Goal: Information Seeking & Learning: Learn about a topic

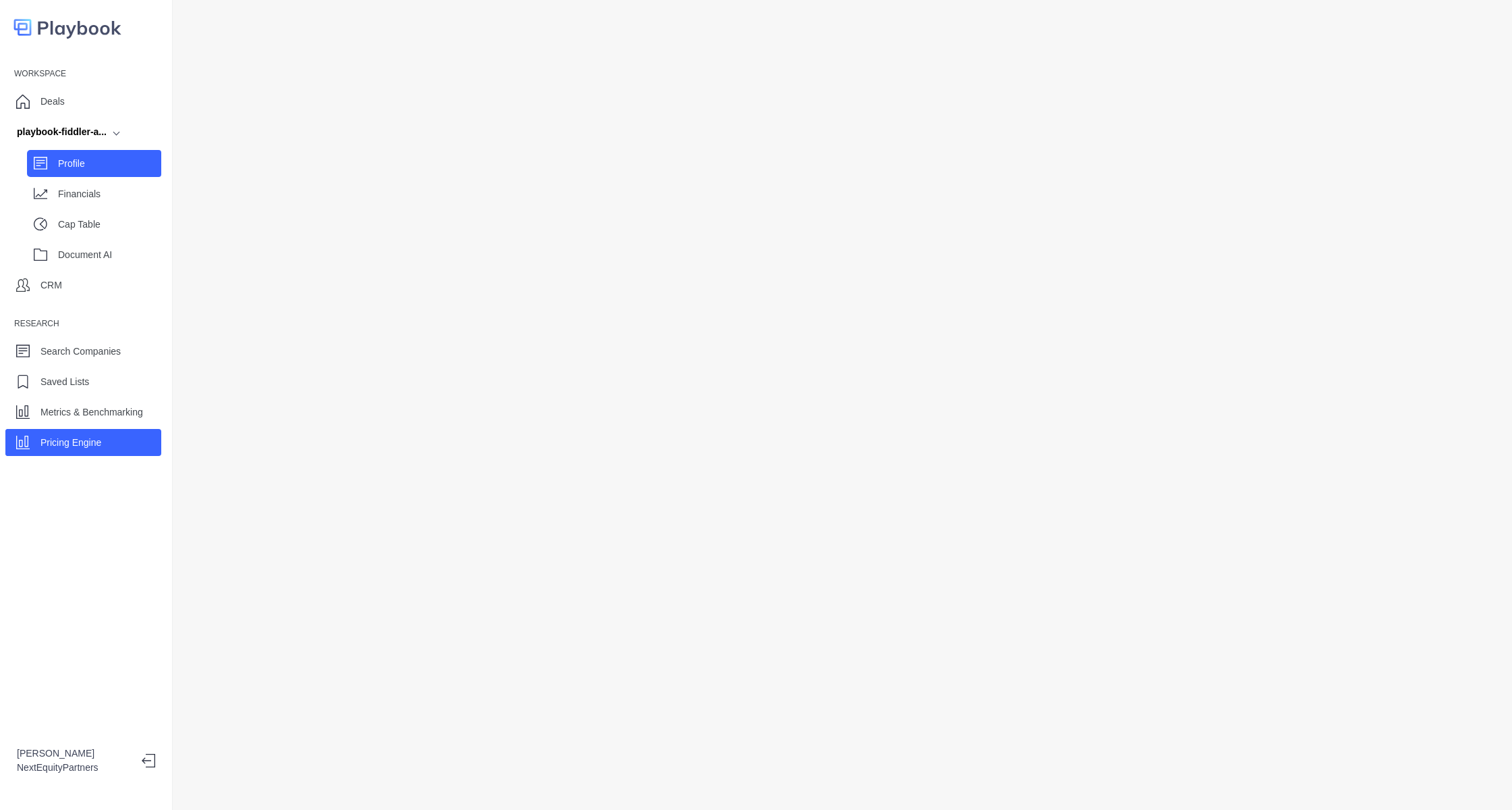
click at [96, 158] on p "Profile" at bounding box center [110, 163] width 104 height 14
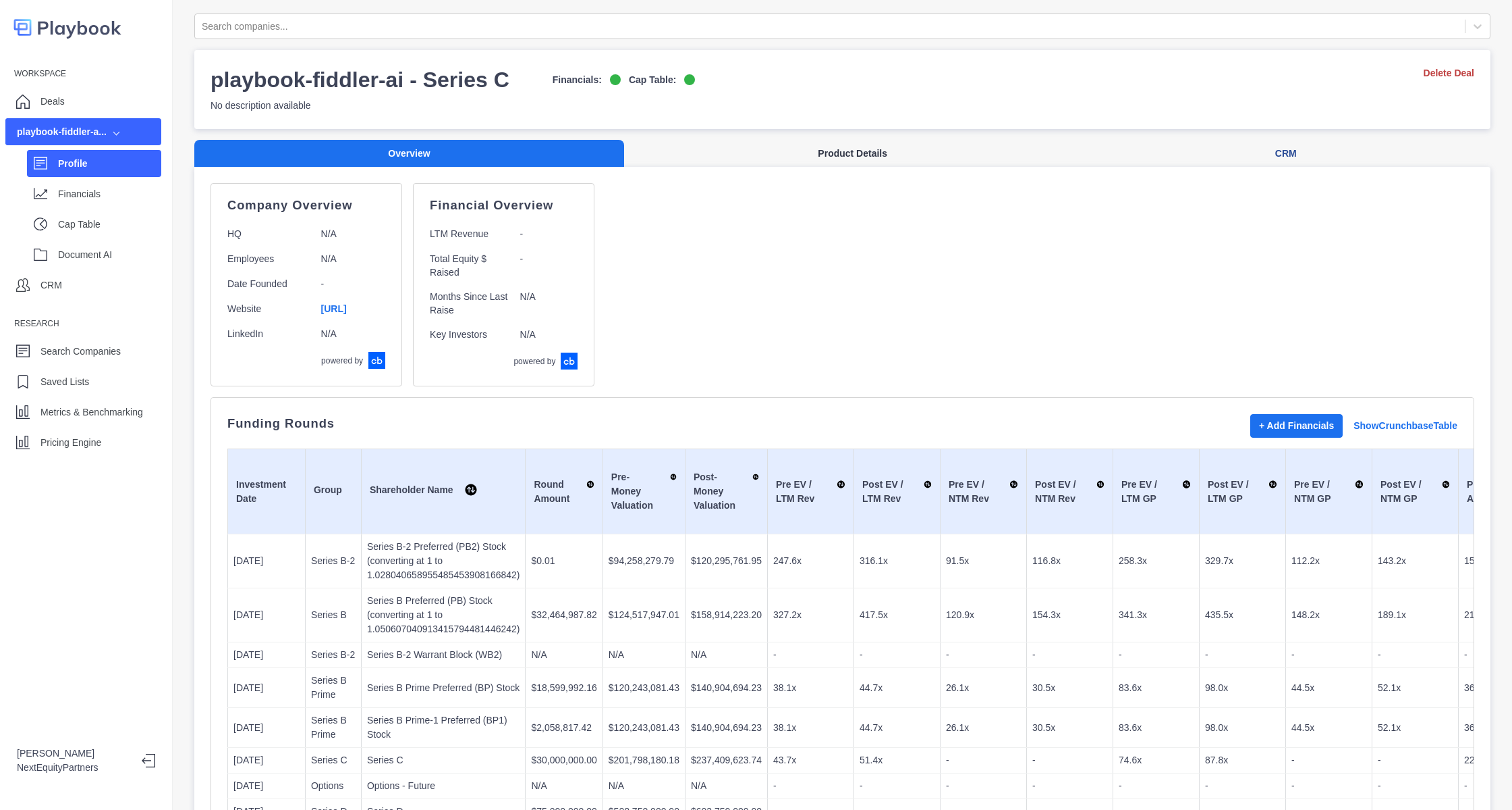
click at [835, 160] on button "Product Details" at bounding box center [852, 154] width 457 height 28
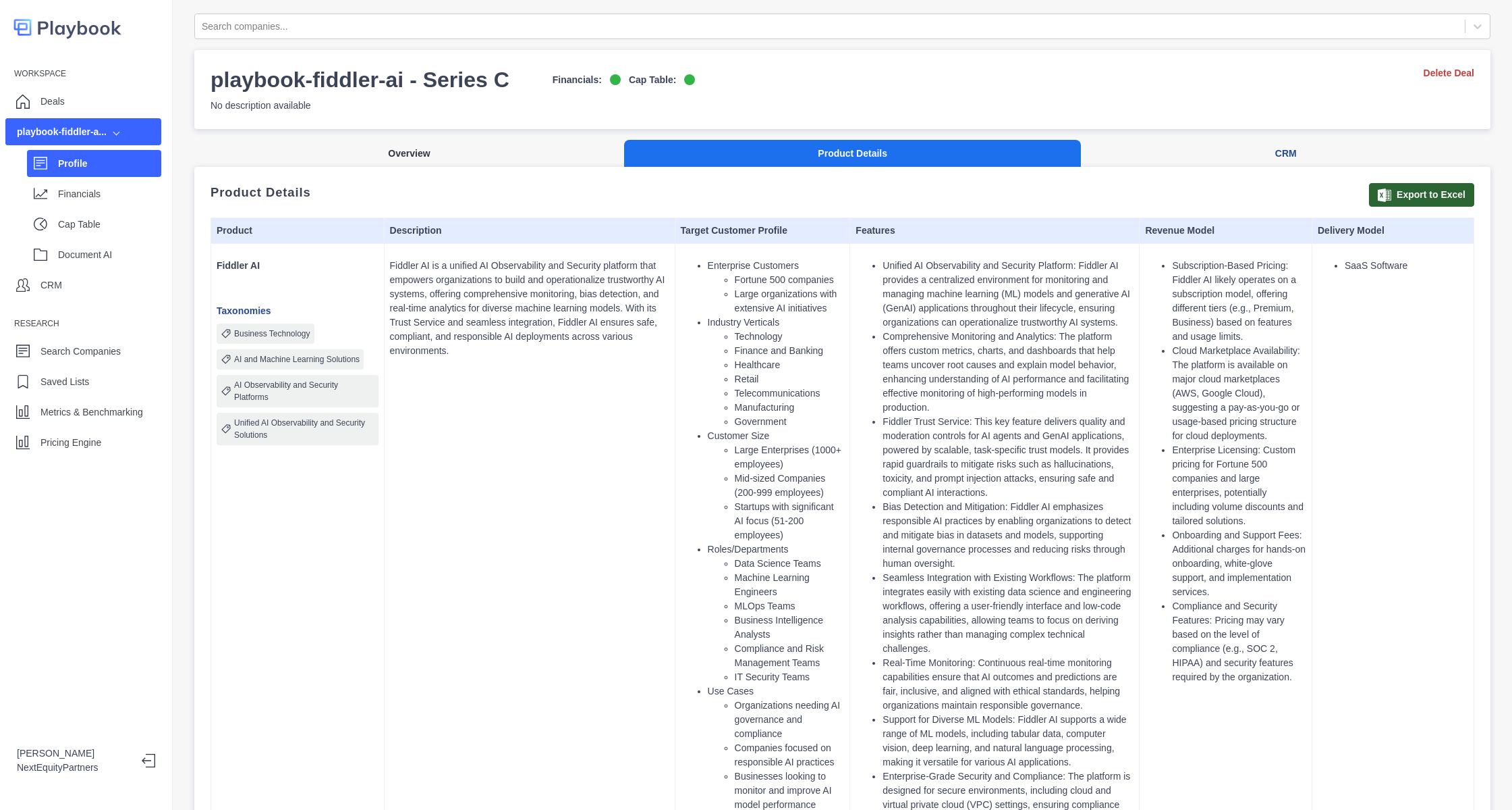
click at [382, 157] on button "Overview" at bounding box center [409, 154] width 430 height 28
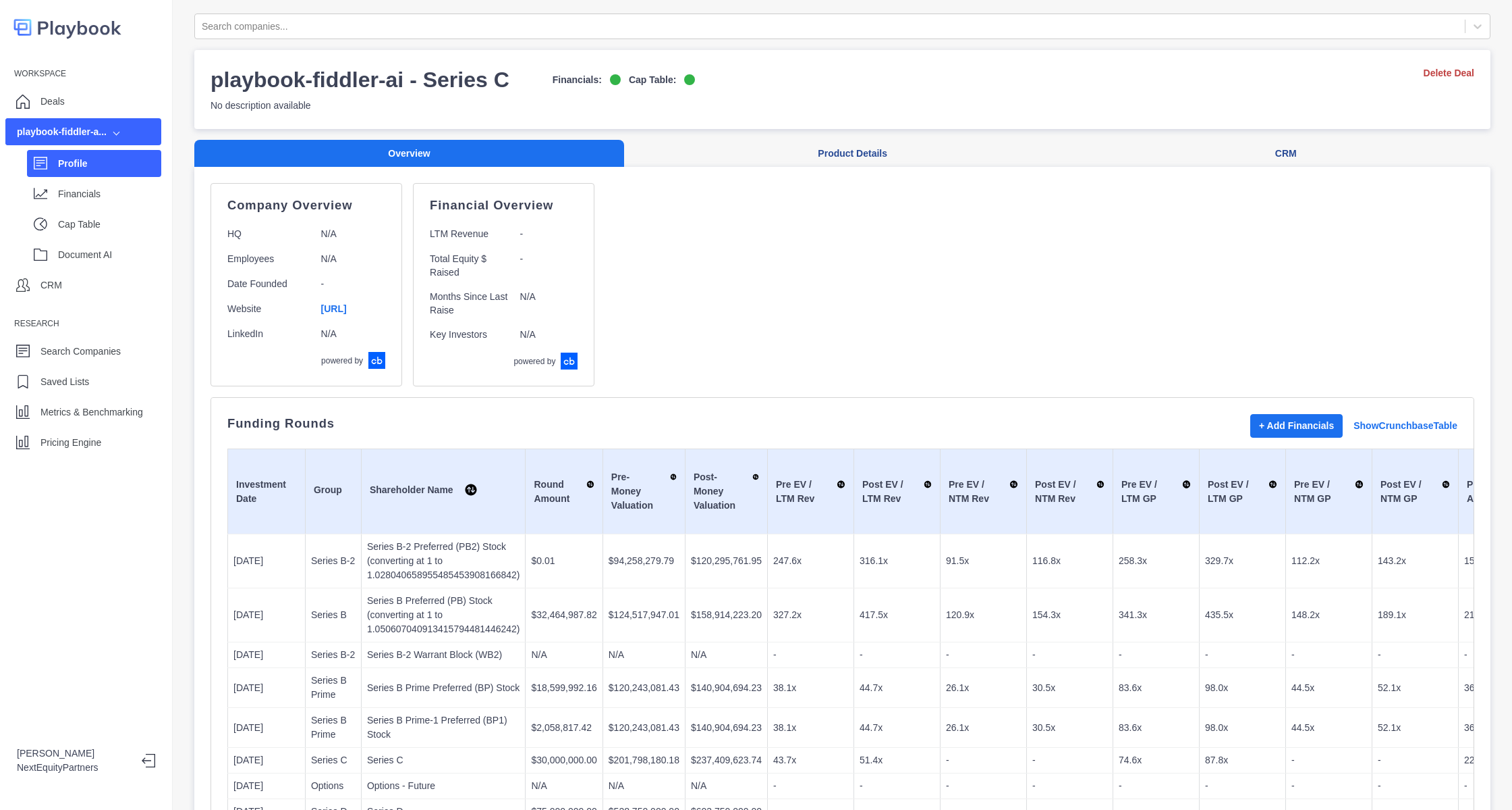
click at [961, 293] on div "Company Overview HQ N/A Employees N/A Date Founded - Website https://www.fiddle…" at bounding box center [842, 284] width 1264 height 203
click at [595, 252] on div "Financial Overview LTM Revenue - Total Equity $ Raised - Months Since Last Rais…" at bounding box center [504, 284] width 181 height 203
click at [76, 92] on div "Deals" at bounding box center [83, 101] width 156 height 27
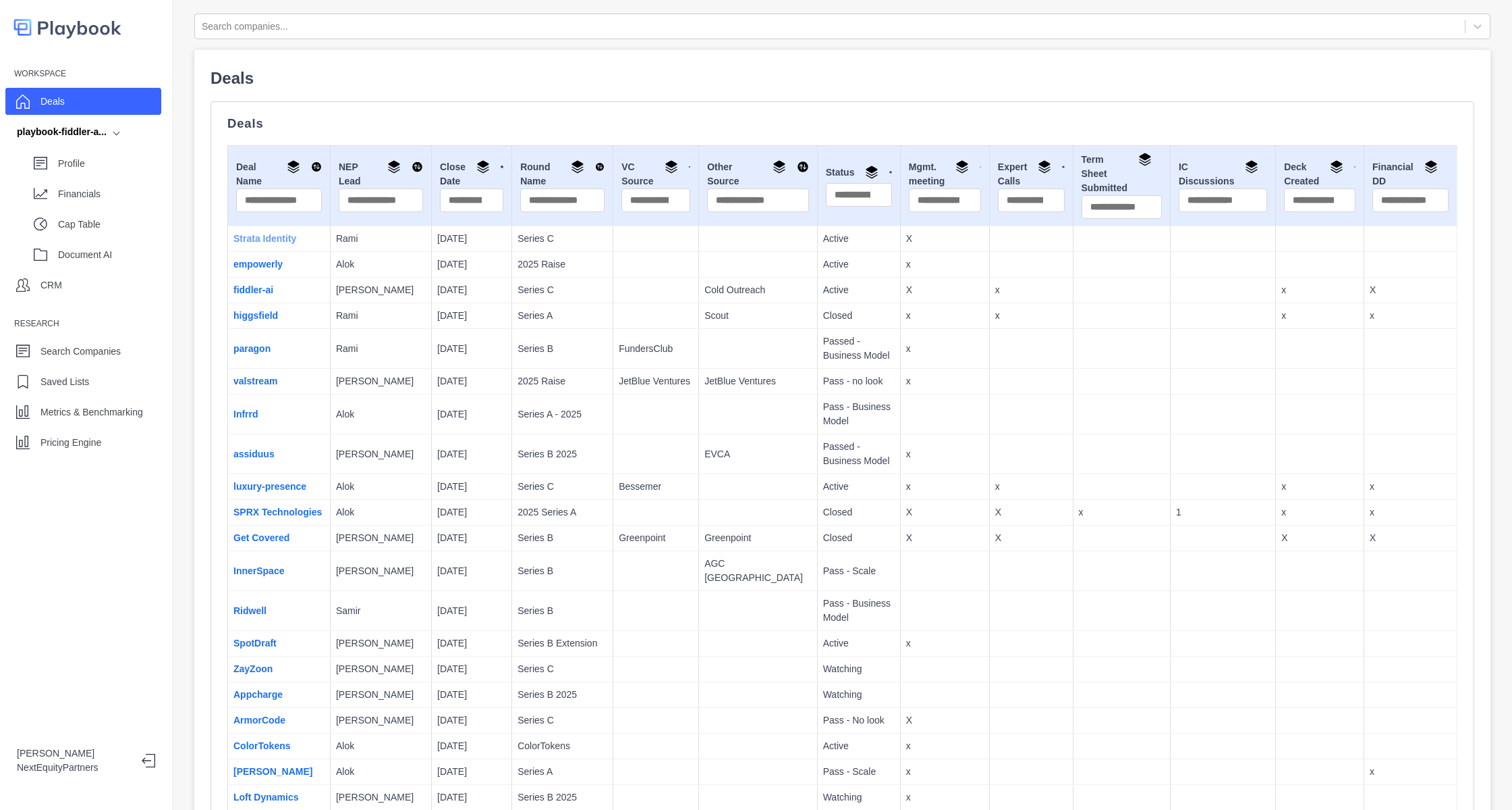
click at [269, 237] on link "Strata Identity" at bounding box center [265, 238] width 63 height 11
click at [125, 438] on div "Pricing Engine" at bounding box center [83, 442] width 156 height 27
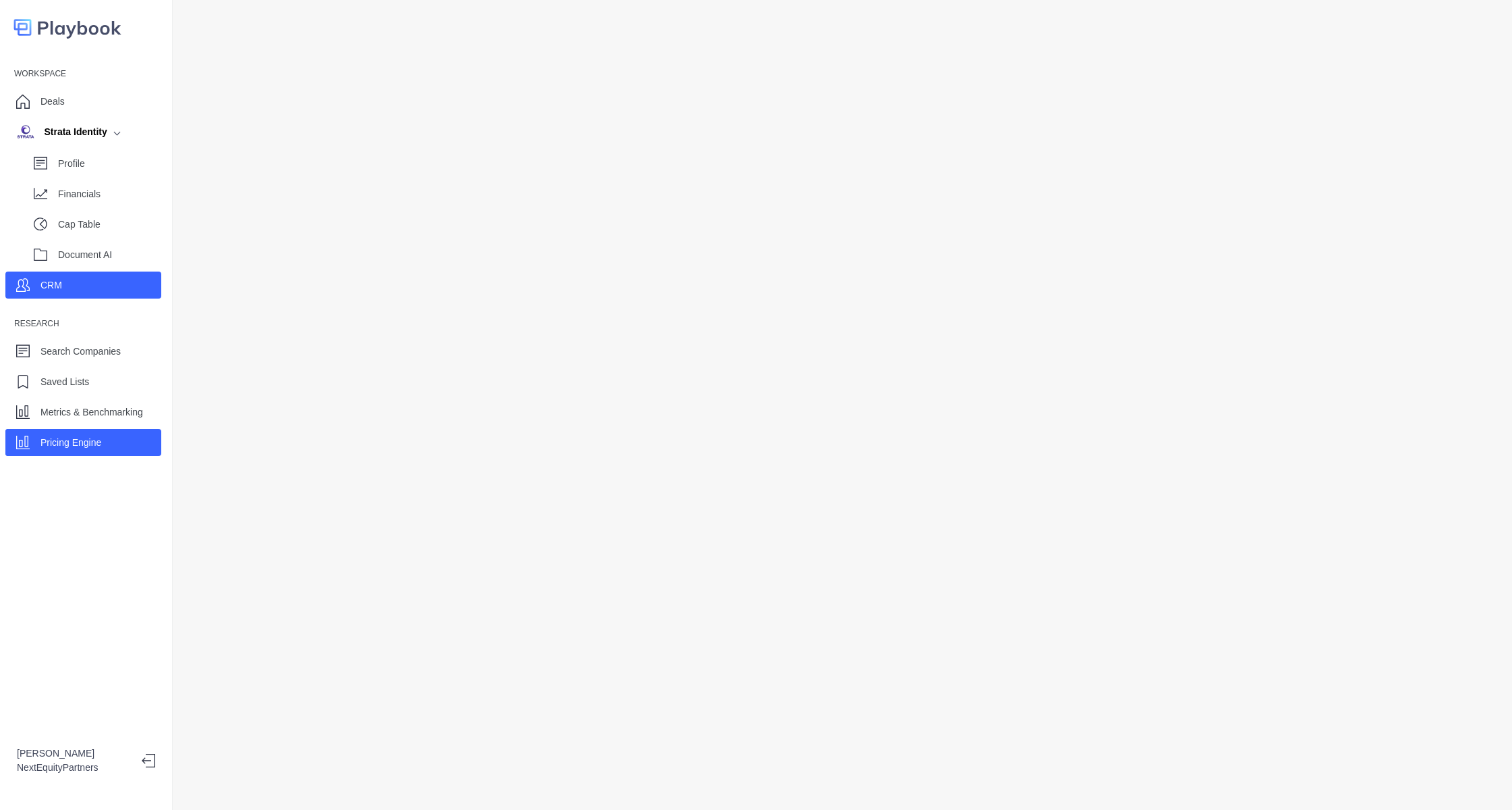
click at [45, 287] on p "CRM" at bounding box center [51, 285] width 22 height 14
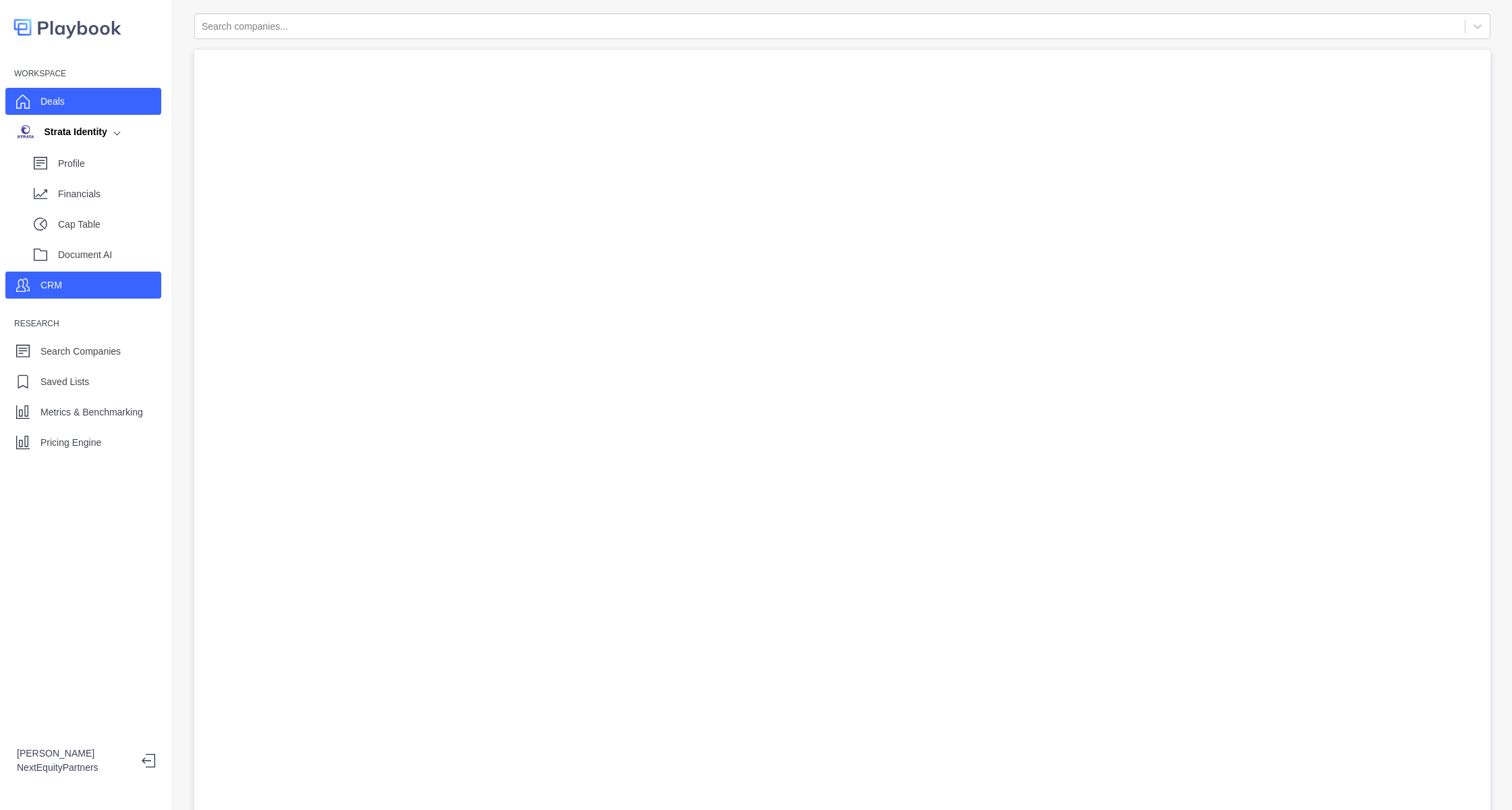
click at [97, 101] on div "Deals" at bounding box center [83, 101] width 156 height 27
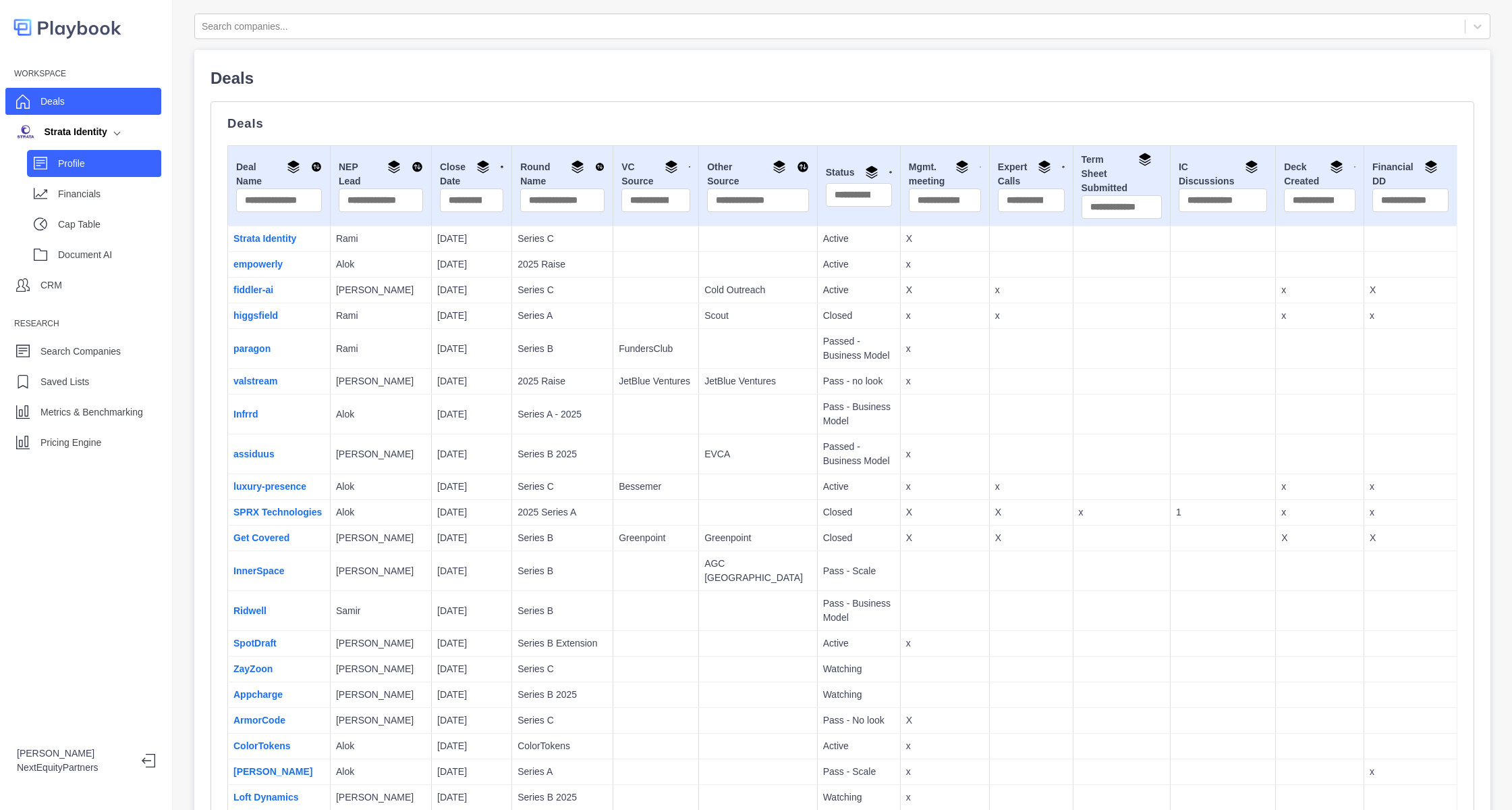
click at [99, 160] on p "Profile" at bounding box center [110, 163] width 104 height 14
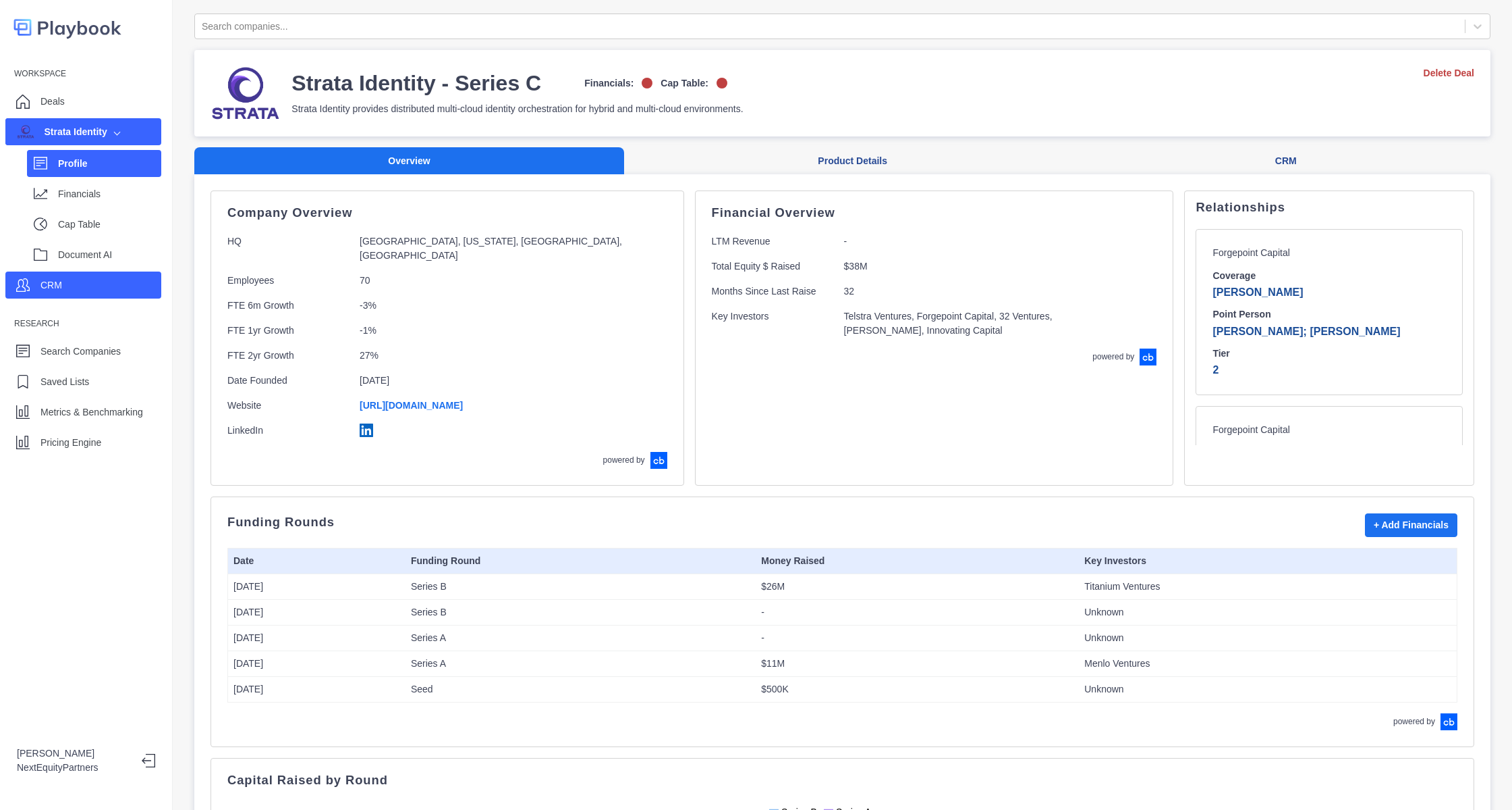
click at [66, 294] on div "CRM" at bounding box center [83, 284] width 156 height 27
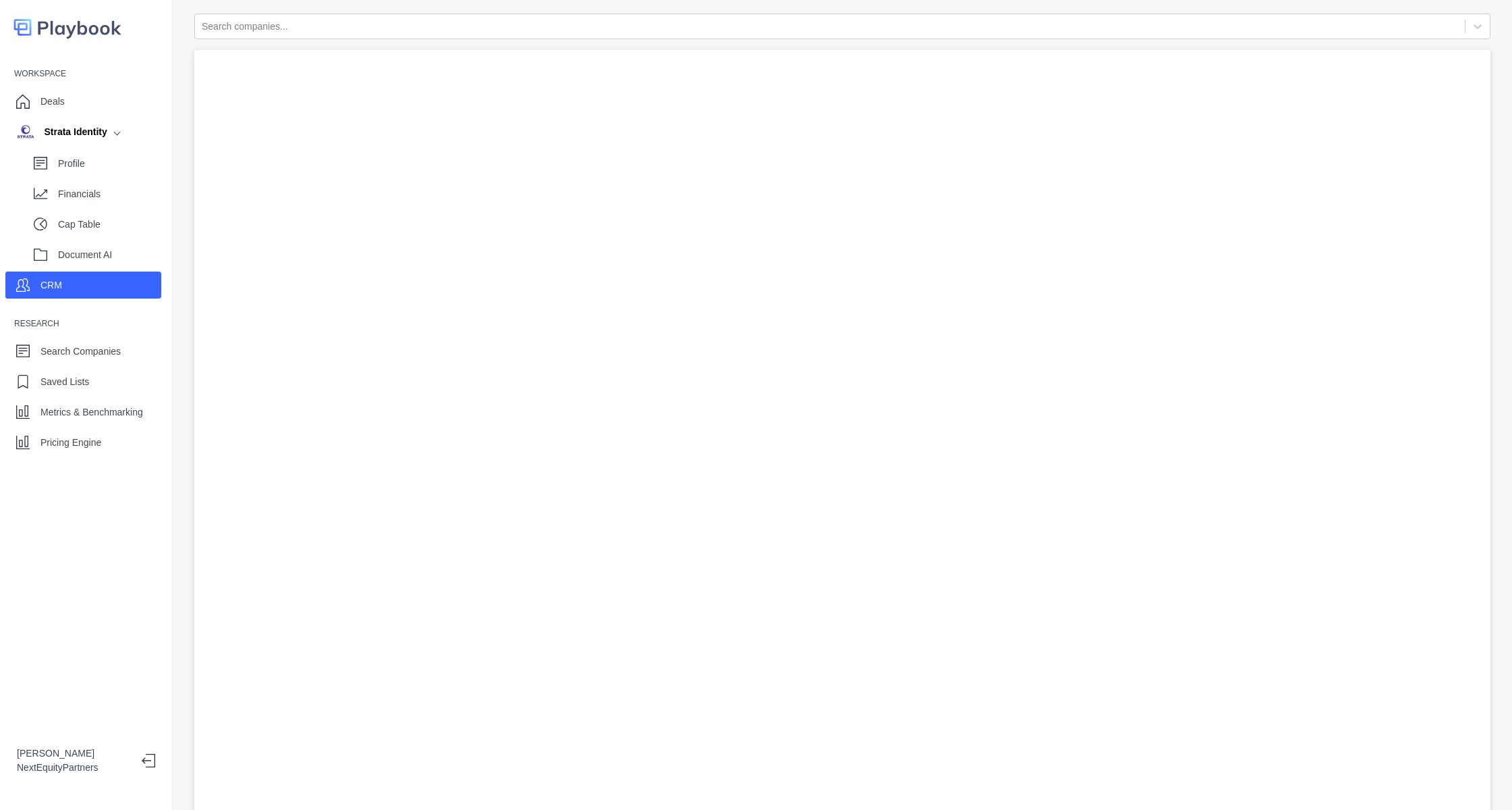
click at [98, 582] on div "Workspace Deals Strata Identity Profile Financials Cap Table Document AI CRM Re…" at bounding box center [86, 405] width 173 height 810
click at [104, 436] on div "Pricing Engine" at bounding box center [83, 442] width 156 height 27
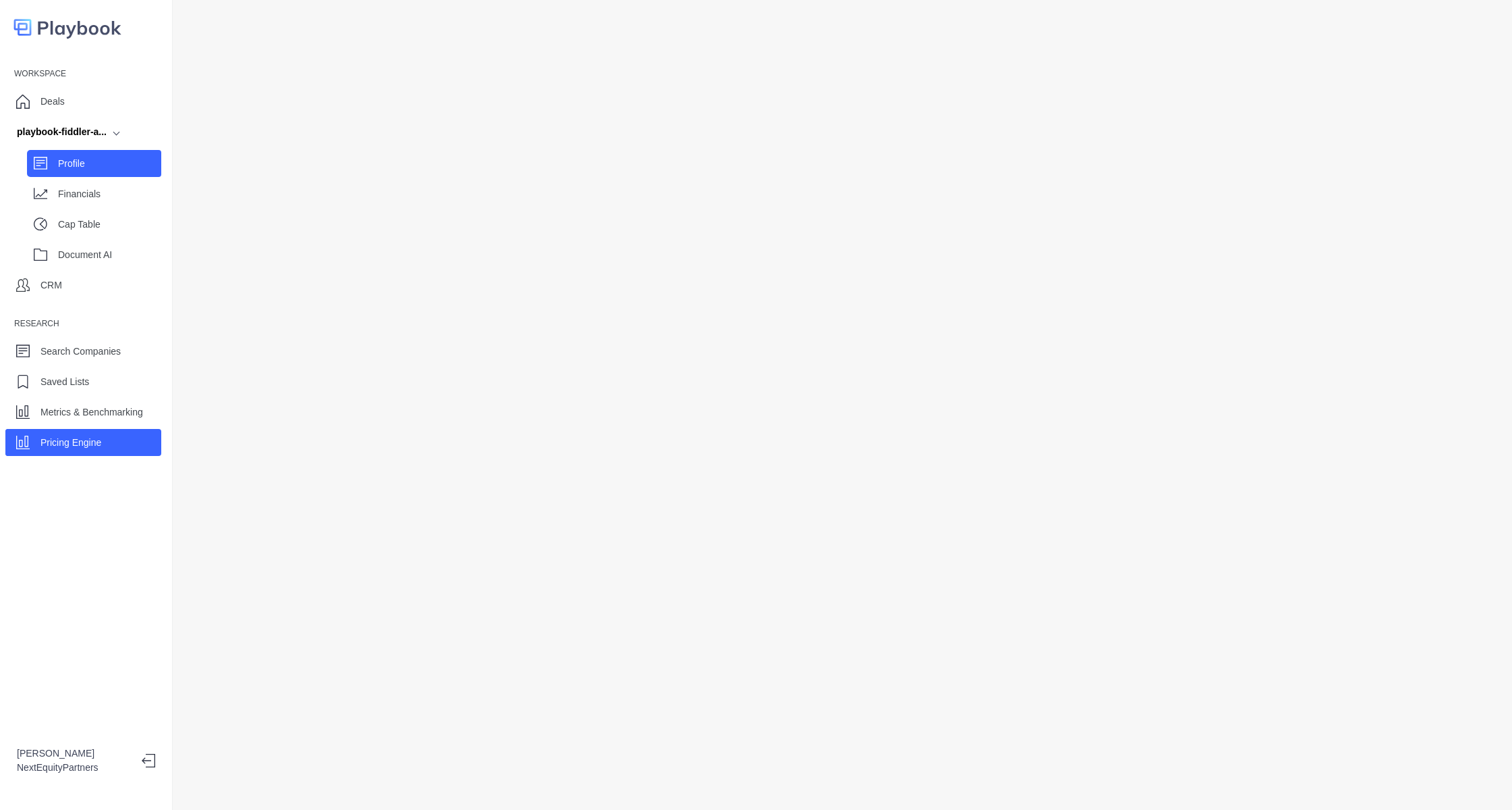
click at [110, 169] on p "Profile" at bounding box center [110, 163] width 104 height 14
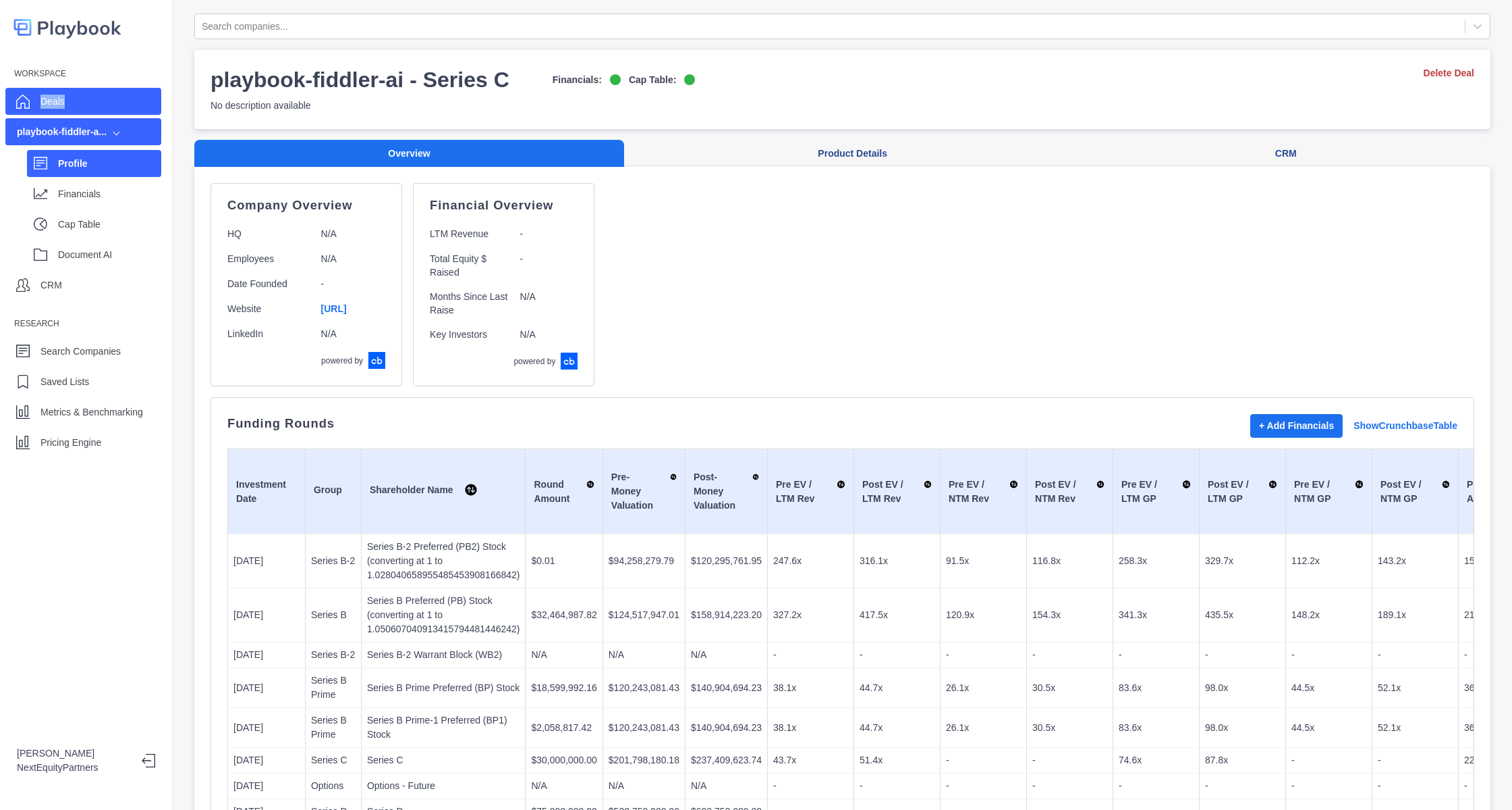
drag, startPoint x: 88, startPoint y: 85, endPoint x: 93, endPoint y: 96, distance: 12.1
click at [93, 96] on div "Workspace Deals playbook-fiddler-a... Profile Financials Cap Table Document AI …" at bounding box center [85, 259] width 172 height 392
click at [93, 96] on div "Deals" at bounding box center [83, 101] width 156 height 27
